Goal: Task Accomplishment & Management: Manage account settings

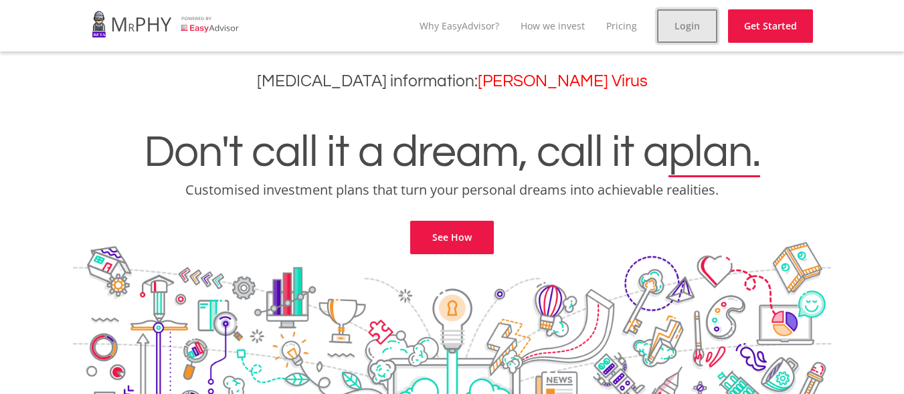
click at [697, 28] on link "Login" at bounding box center [687, 25] width 60 height 33
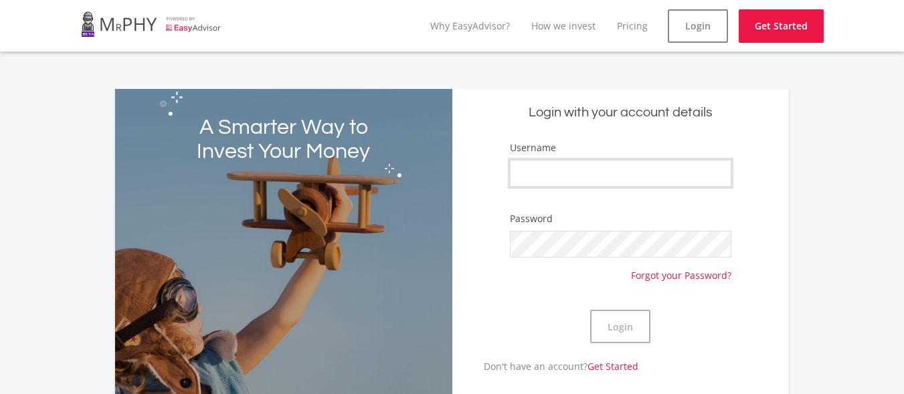
click at [624, 166] on input "Username" at bounding box center [621, 173] width 222 height 27
type input "r"
type input "Rainytees"
click at [590, 310] on button "Login" at bounding box center [620, 326] width 60 height 33
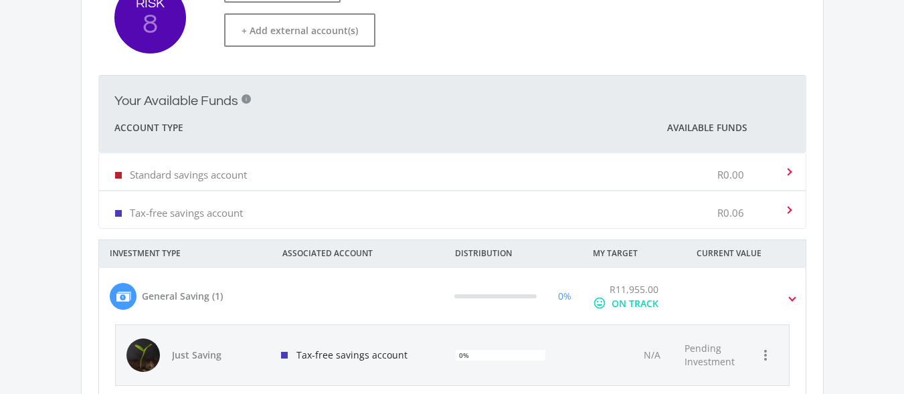
scroll to position [436, 0]
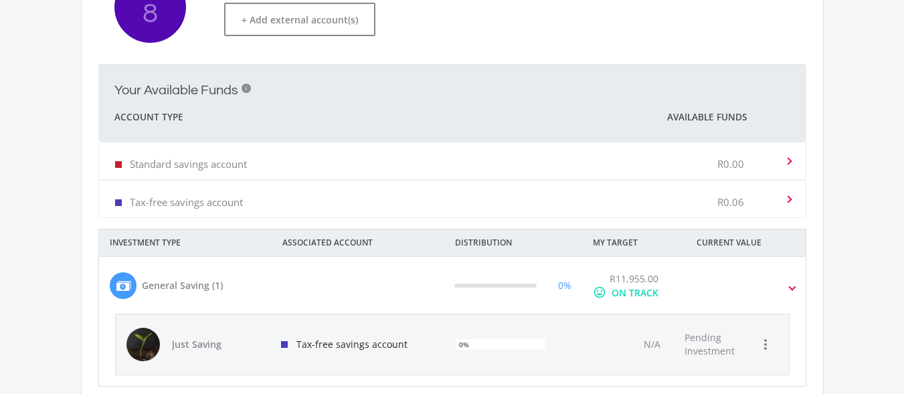
drag, startPoint x: 896, startPoint y: 292, endPoint x: 913, endPoint y: 292, distance: 17.4
click at [903, 292] on html " MENU  Hey good looking! Here's what's cooking in your portfolio. This is an …" at bounding box center [452, 71] width 904 height 1014
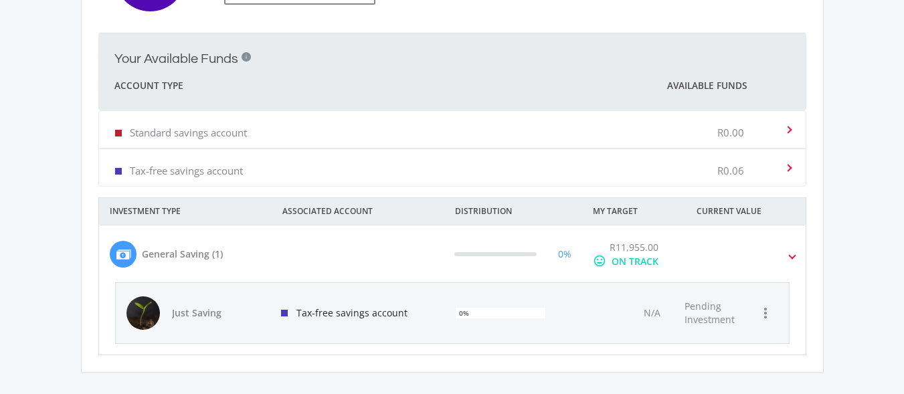
scroll to position [469, 0]
click at [673, 264] on div "R11,955.00 mood ON TRACK" at bounding box center [634, 253] width 104 height 28
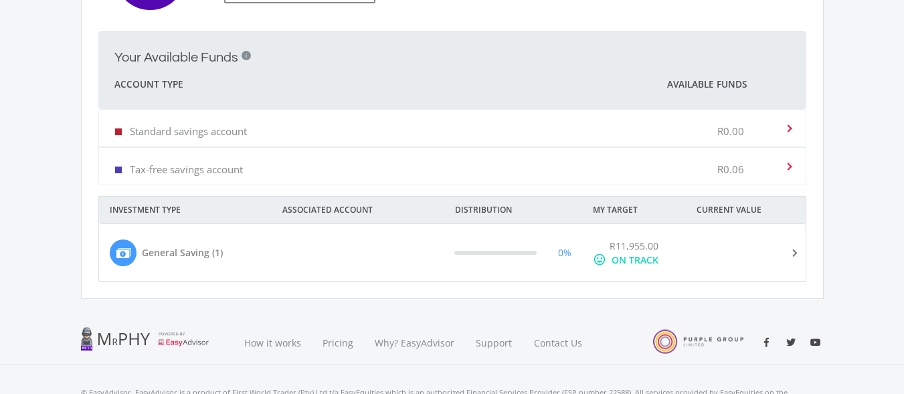
click at [673, 264] on div "R11,955.00 mood ON TRACK" at bounding box center [634, 253] width 104 height 28
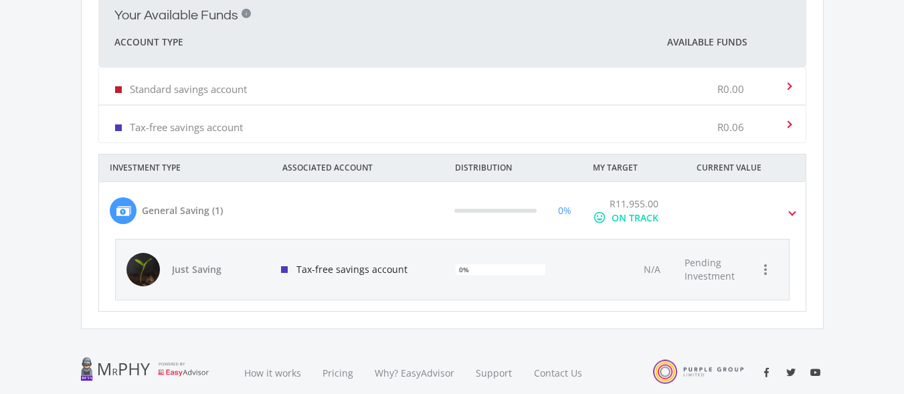
scroll to position [515, 0]
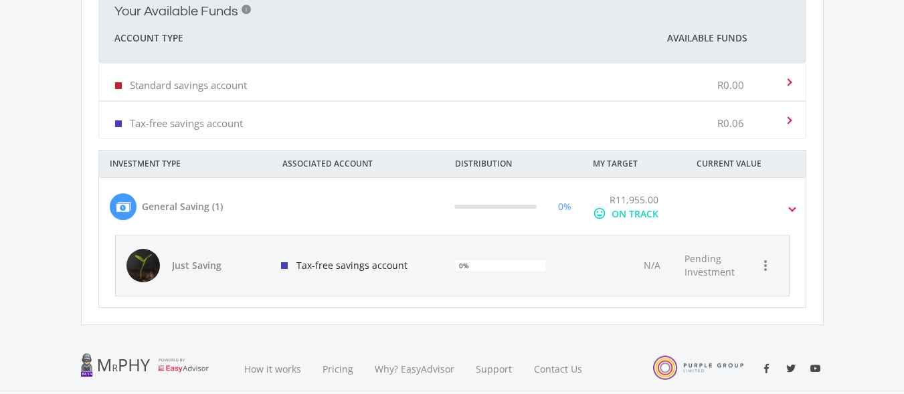
click at [169, 208] on div "General Saving (1)" at bounding box center [182, 206] width 81 height 14
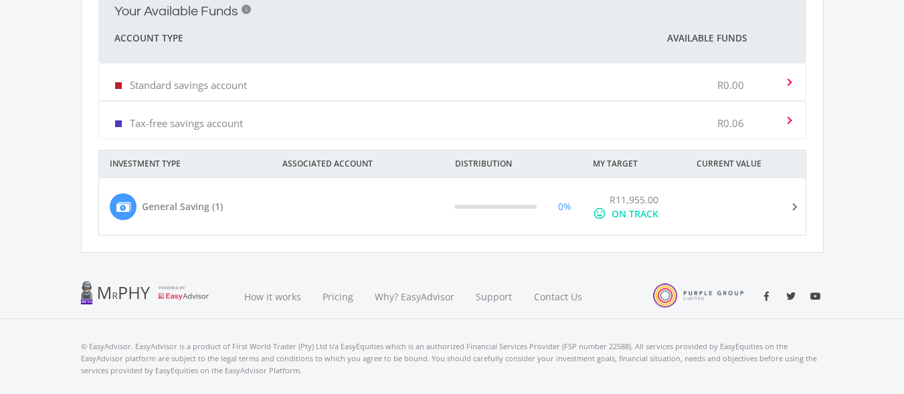
click at [169, 208] on div "General Saving (1)" at bounding box center [182, 206] width 81 height 14
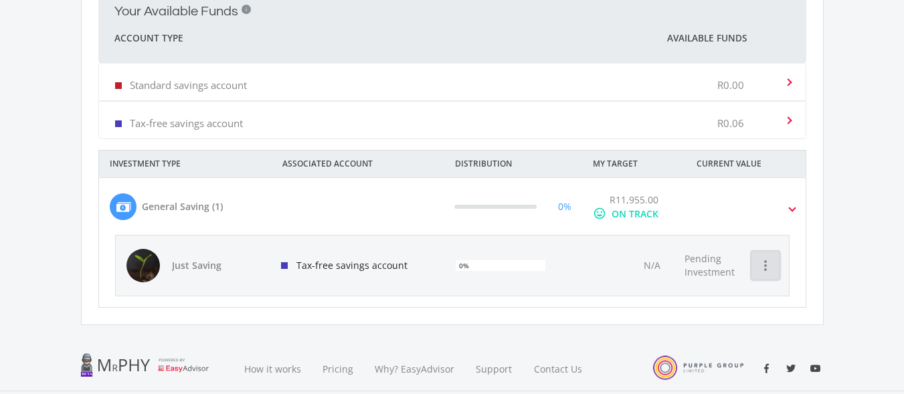
click at [769, 263] on icon "more_vert" at bounding box center [765, 266] width 16 height 16
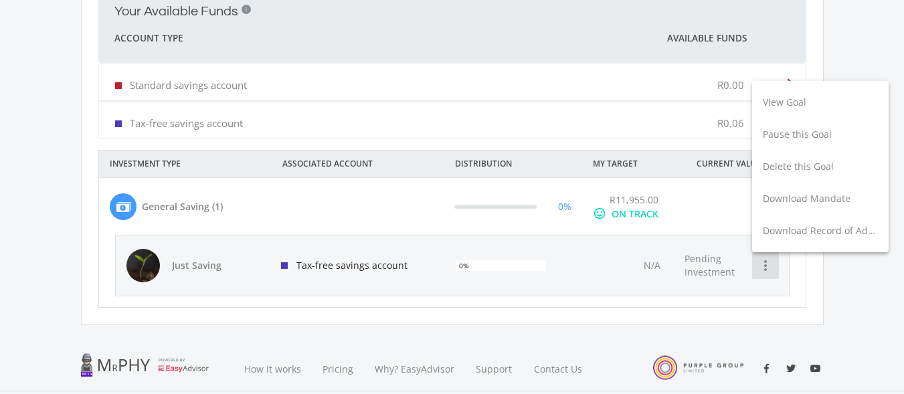
click at [769, 263] on div at bounding box center [452, 197] width 904 height 394
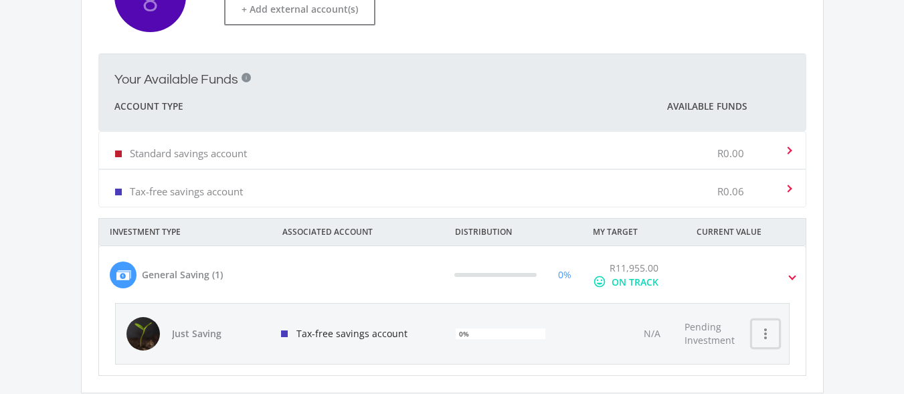
scroll to position [451, 0]
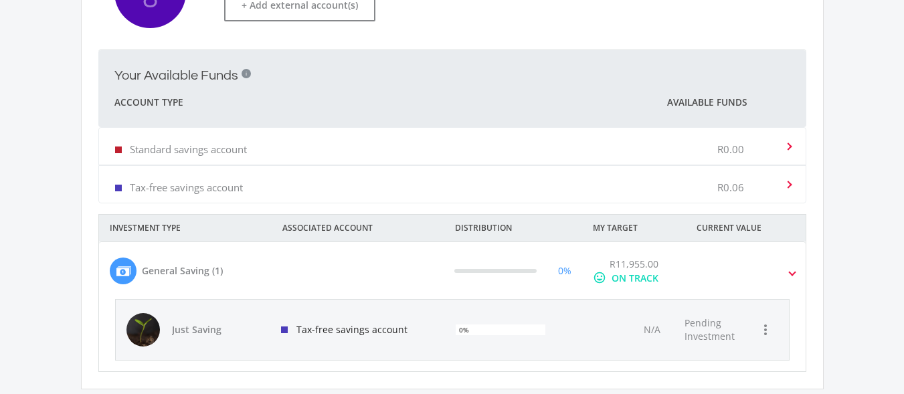
click at [567, 271] on div "0%" at bounding box center [564, 271] width 13 height 14
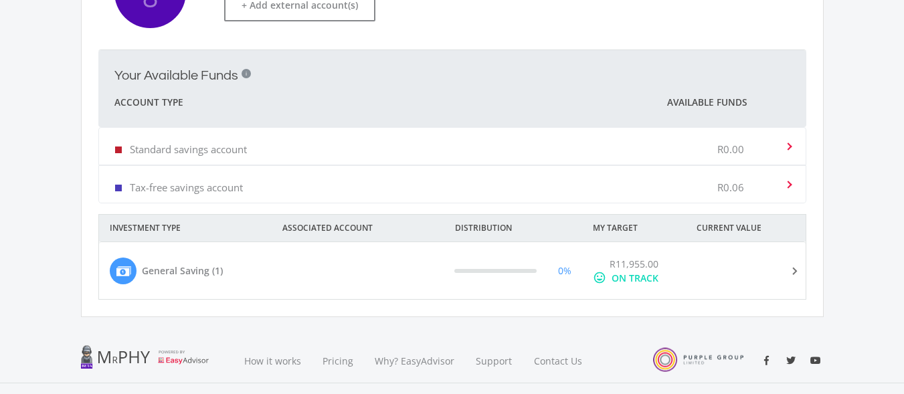
click at [567, 271] on div "0%" at bounding box center [564, 271] width 13 height 14
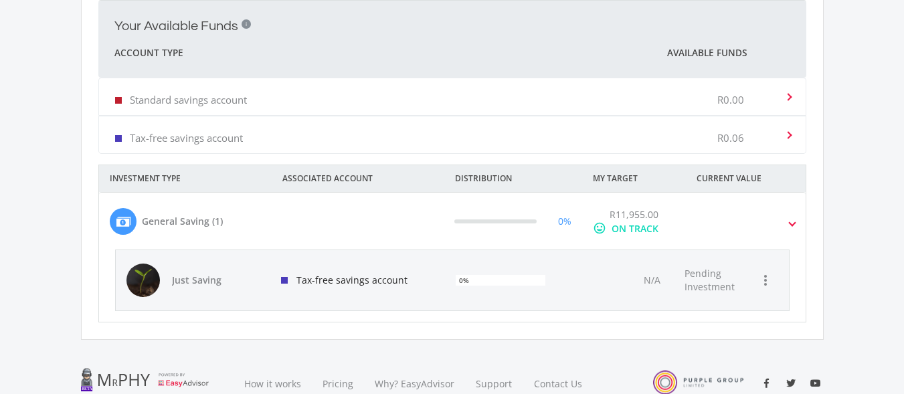
scroll to position [506, 0]
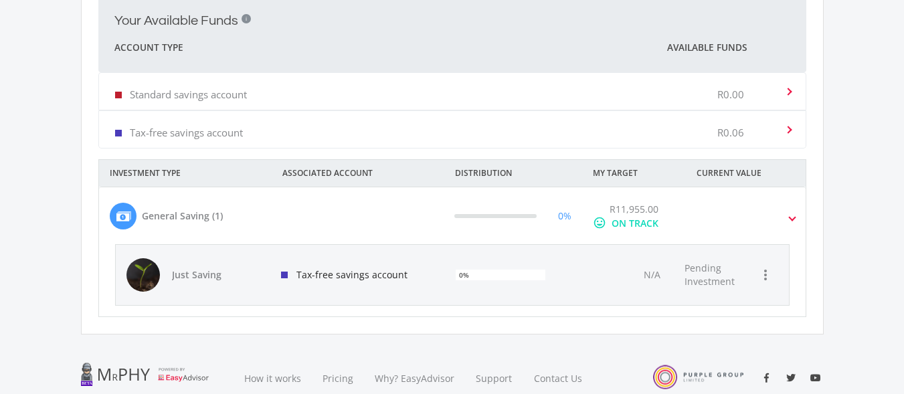
click at [650, 224] on div "ON TRACK" at bounding box center [635, 223] width 47 height 14
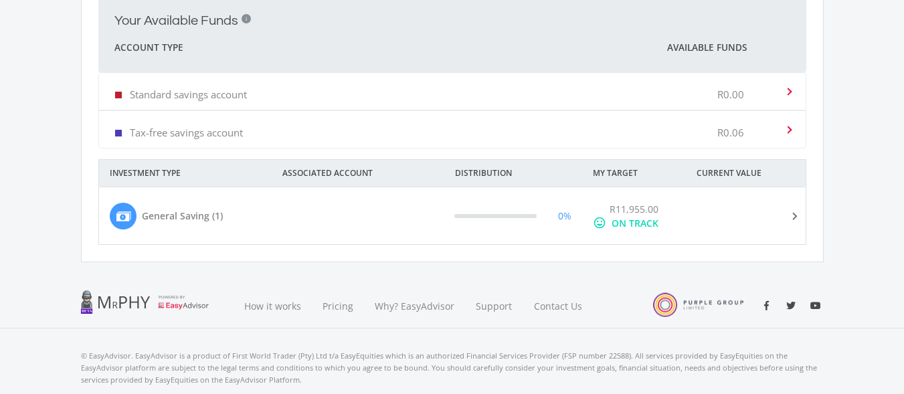
click at [650, 224] on div "ON TRACK" at bounding box center [635, 223] width 47 height 14
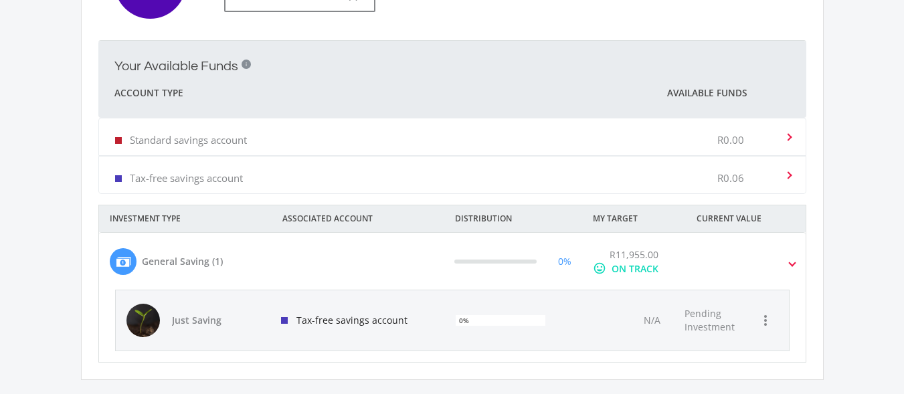
scroll to position [462, 0]
click at [784, 171] on div "R0.06" at bounding box center [750, 173] width 67 height 41
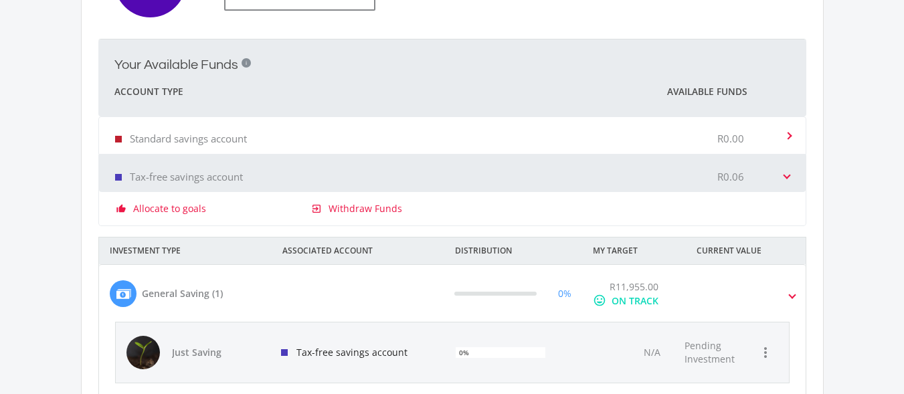
click at [784, 171] on span at bounding box center [786, 173] width 5 height 13
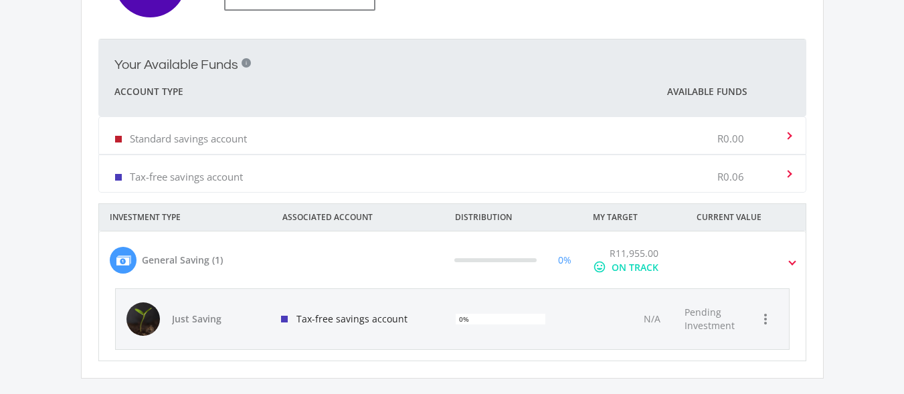
click at [641, 270] on div "ON TRACK" at bounding box center [635, 267] width 47 height 14
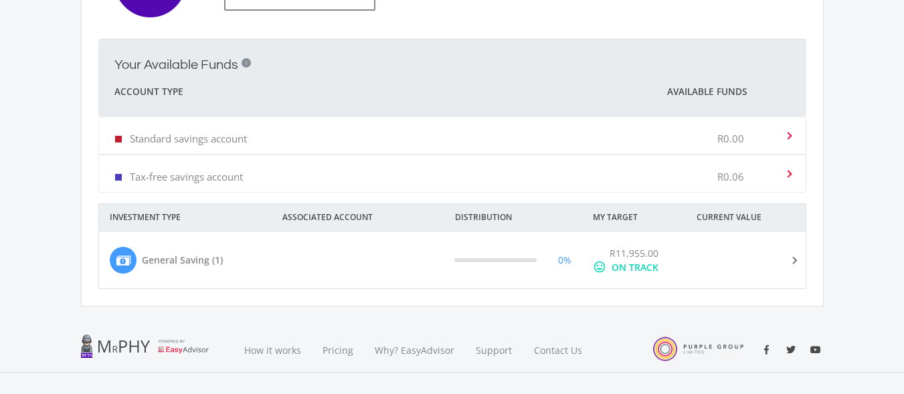
click at [641, 270] on div "ON TRACK" at bounding box center [635, 267] width 47 height 14
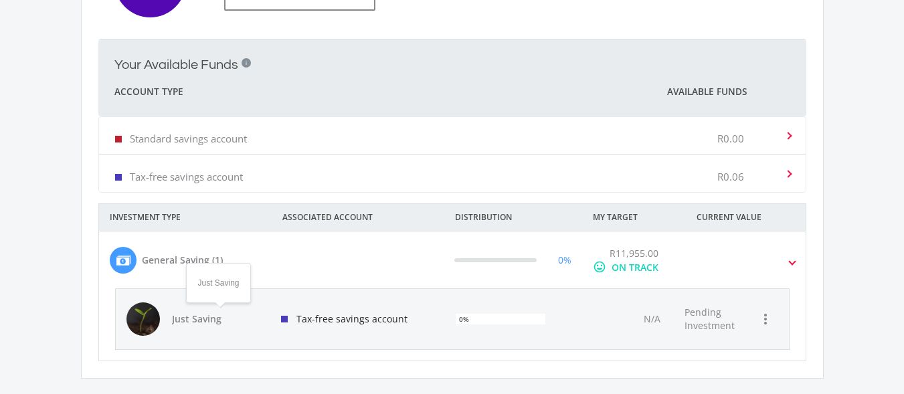
click at [193, 320] on span "Just Saving" at bounding box center [219, 318] width 94 height 13
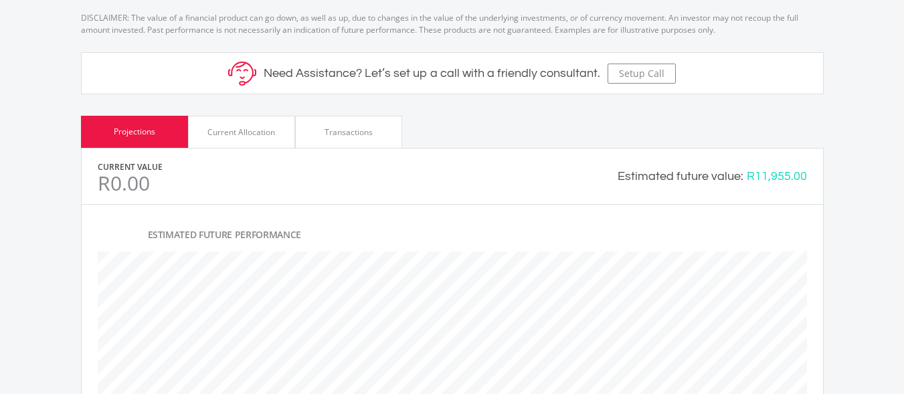
scroll to position [564, 0]
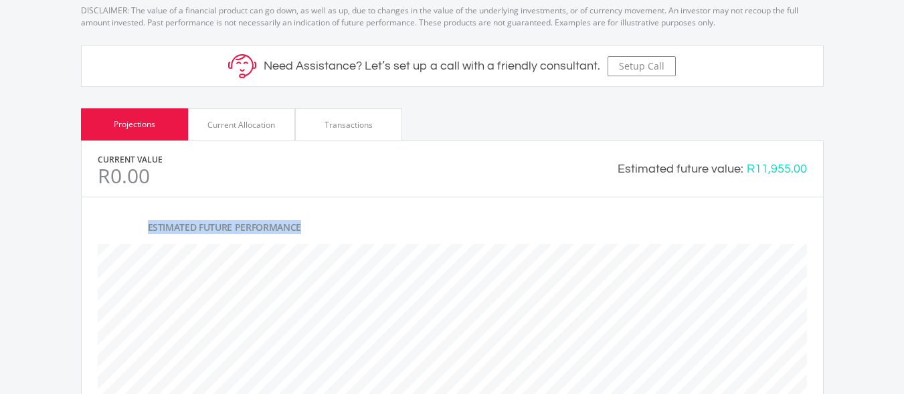
drag, startPoint x: 895, startPoint y: 223, endPoint x: 906, endPoint y: 191, distance: 33.9
click at [903, 191] on html " MENU  chevron_left Dashboard mode_edit Recommended Investment Emperor Core C…" at bounding box center [452, 145] width 904 height 1419
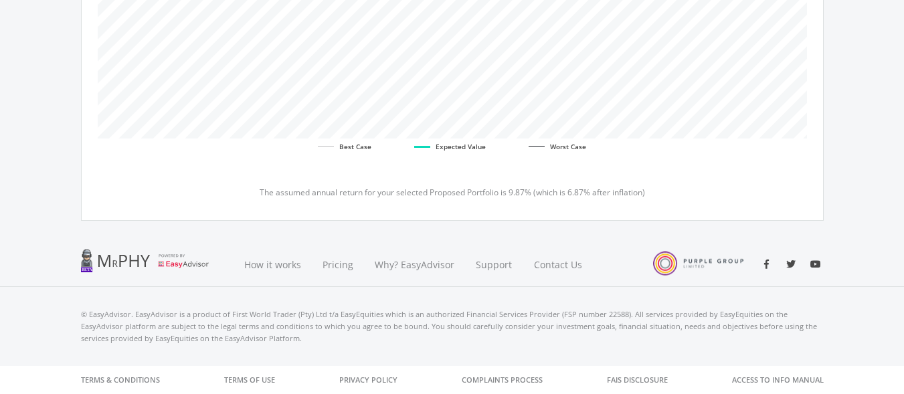
scroll to position [0, 0]
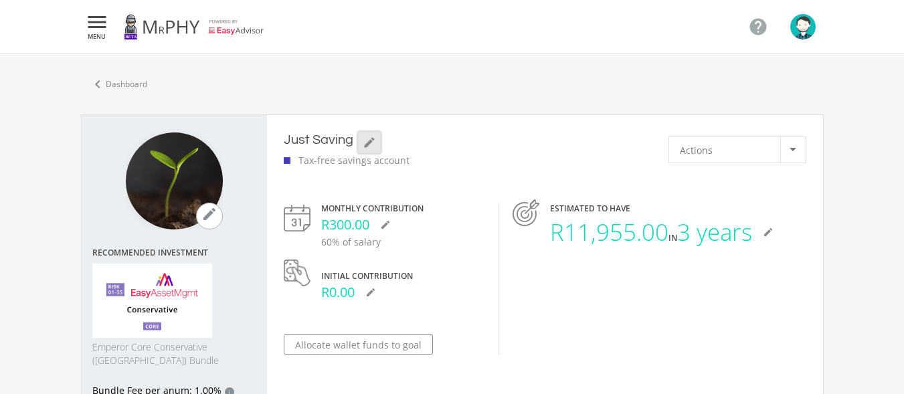
click at [359, 144] on button "mode_edit" at bounding box center [369, 142] width 21 height 20
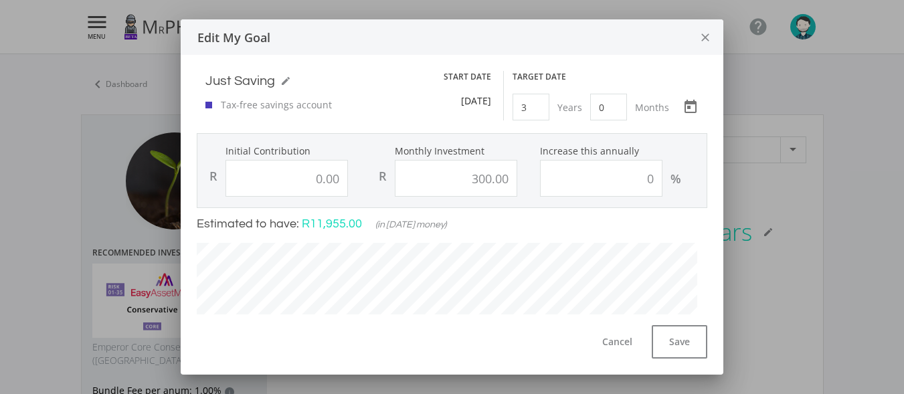
click at [705, 33] on icon "close" at bounding box center [705, 37] width 13 height 35
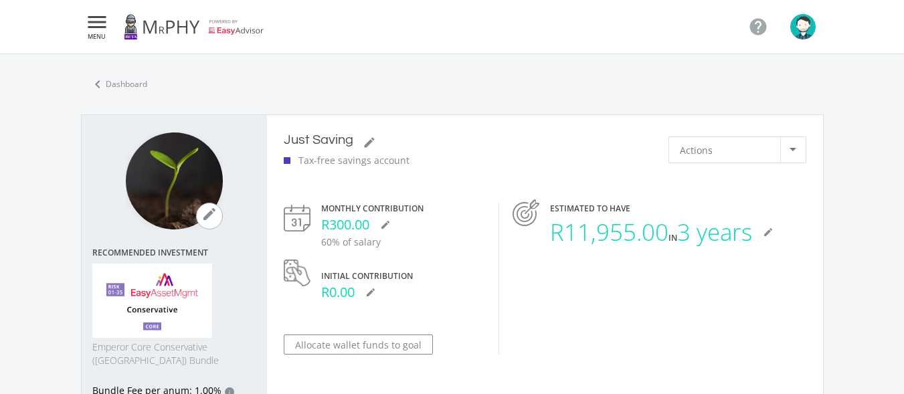
drag, startPoint x: 216, startPoint y: 298, endPoint x: 225, endPoint y: 294, distance: 10.2
click at [225, 294] on div "Emperor Core Conservative ([GEOGRAPHIC_DATA]) Bundle" at bounding box center [174, 316] width 164 height 104
